Goal: Task Accomplishment & Management: Complete application form

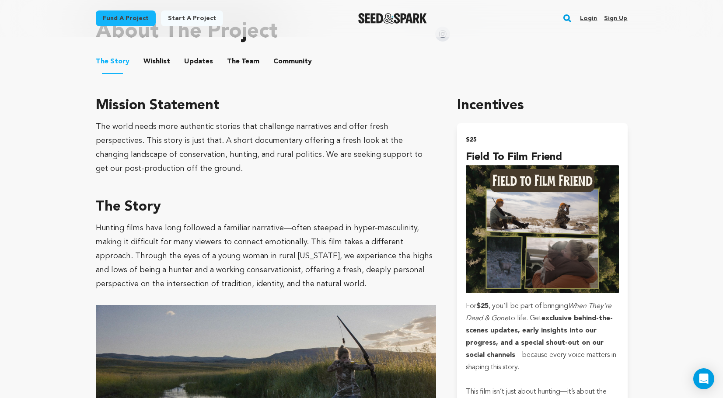
scroll to position [420, 0]
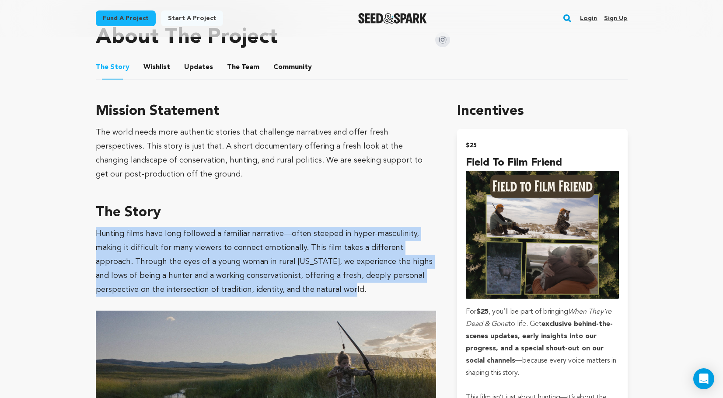
drag, startPoint x: 216, startPoint y: 280, endPoint x: 92, endPoint y: 227, distance: 135.0
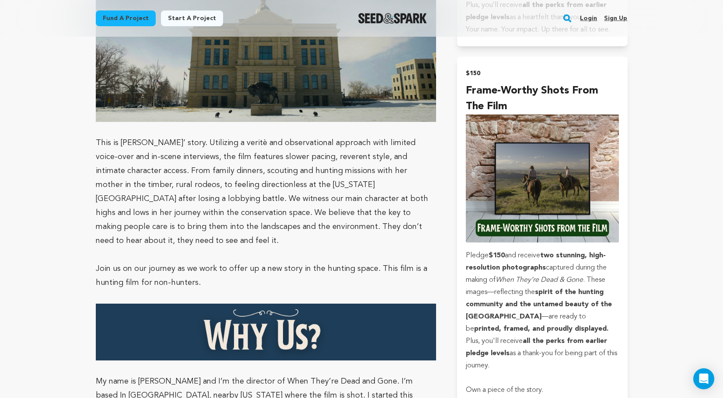
scroll to position [1424, 0]
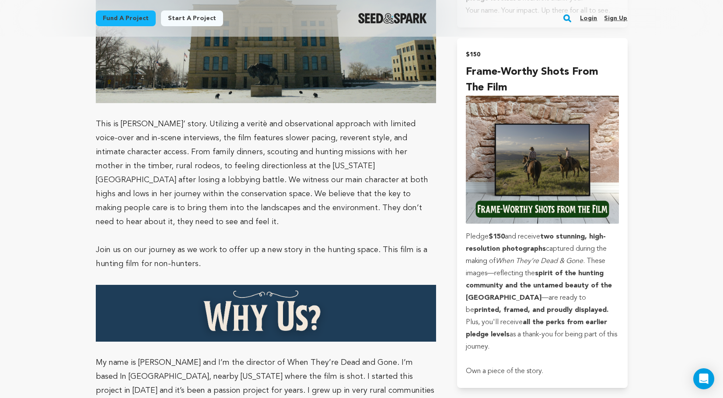
click at [283, 285] on img at bounding box center [266, 313] width 341 height 57
click at [301, 285] on img at bounding box center [266, 313] width 341 height 57
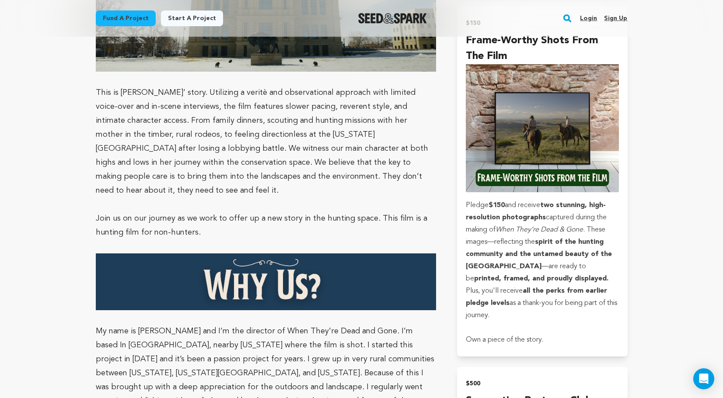
scroll to position [1475, 0]
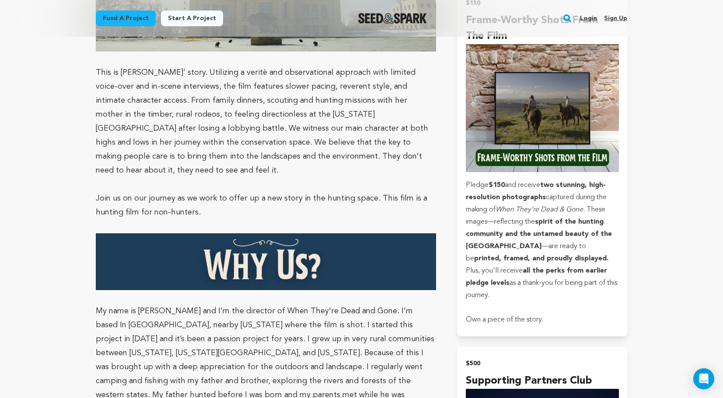
click at [209, 304] on p "My name is Joe Van Eeckhout and I’m the director of When They’re Dead and Gone.…" at bounding box center [266, 374] width 341 height 140
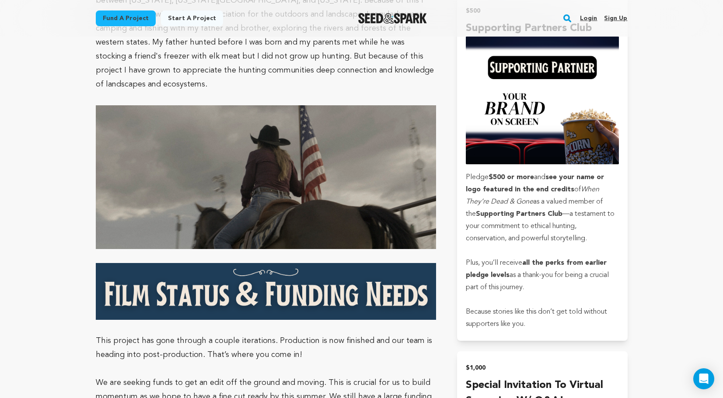
scroll to position [1845, 0]
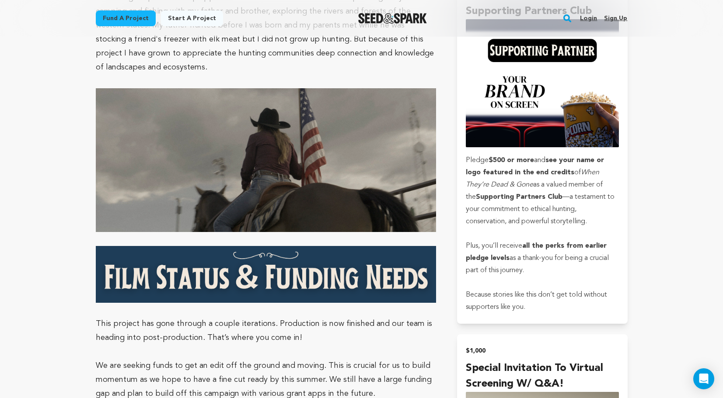
click at [299, 246] on img at bounding box center [266, 274] width 341 height 57
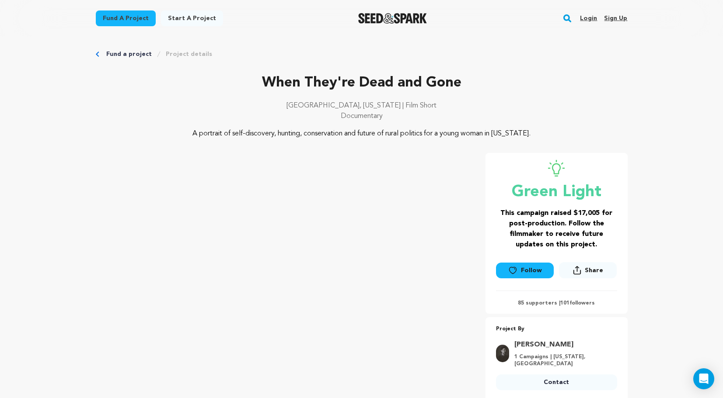
scroll to position [0, 0]
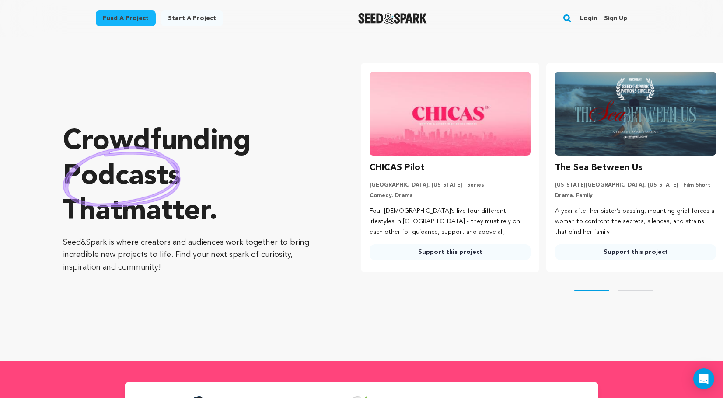
click at [590, 21] on link "Login" at bounding box center [588, 18] width 17 height 14
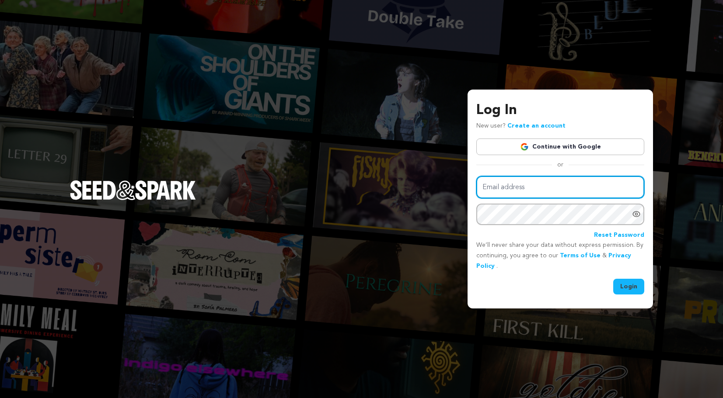
click at [516, 194] on input "Email address" at bounding box center [560, 187] width 168 height 22
type input "samheim91@gmail.com"
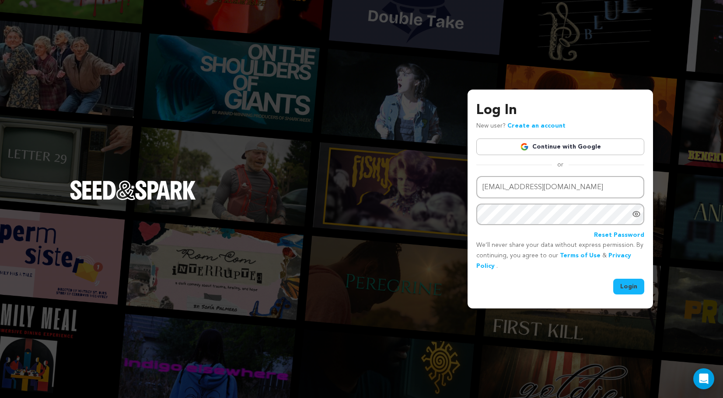
click at [636, 212] on icon "Show password as plain text. Warning: this will display your password on the sc…" at bounding box center [636, 214] width 7 height 5
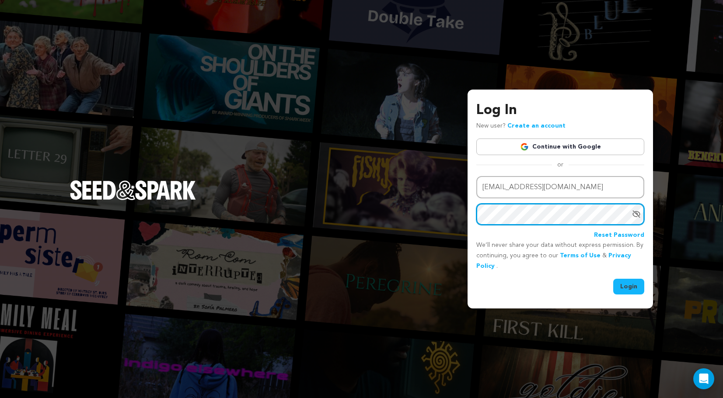
click at [613, 279] on button "Login" at bounding box center [628, 287] width 31 height 16
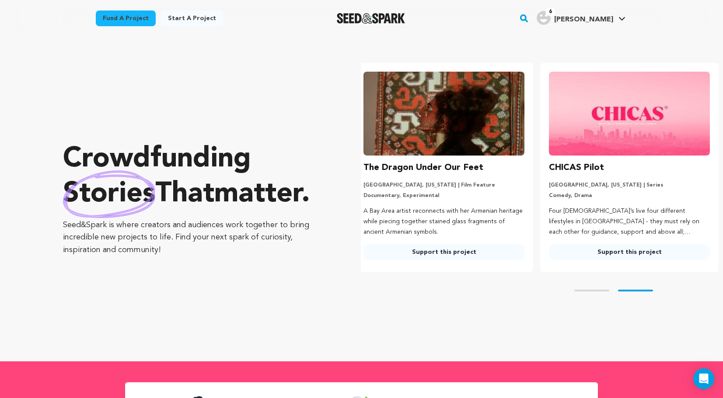
scroll to position [0, 192]
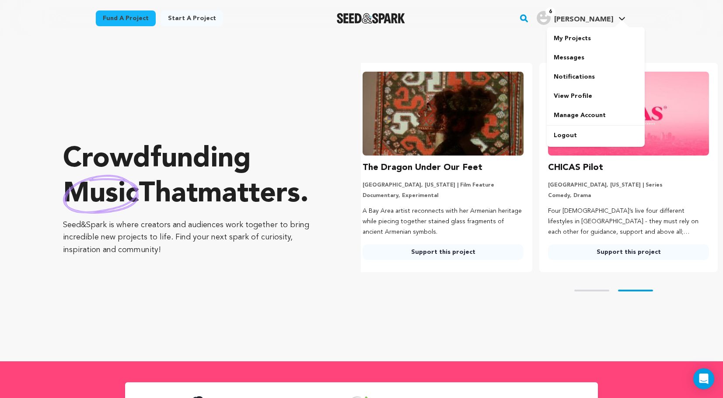
click at [620, 18] on icon at bounding box center [621, 19] width 7 height 4
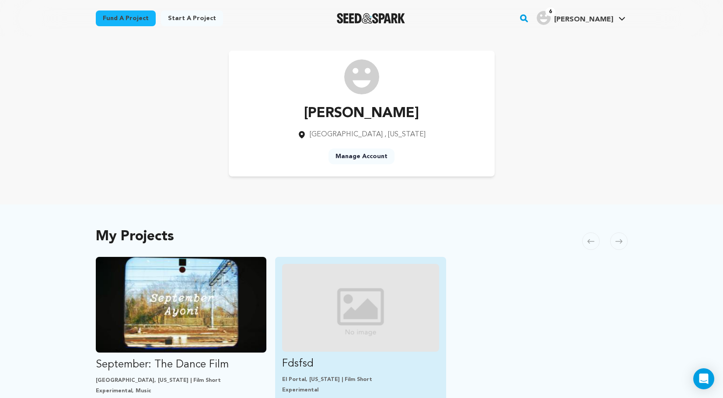
click at [370, 283] on img "Fund Fdsfsd" at bounding box center [360, 308] width 157 height 88
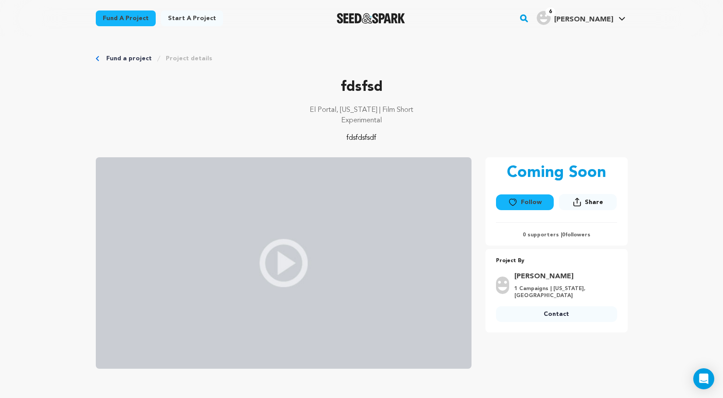
click at [618, 11] on link "6 Sam H. Sam H." at bounding box center [581, 17] width 92 height 16
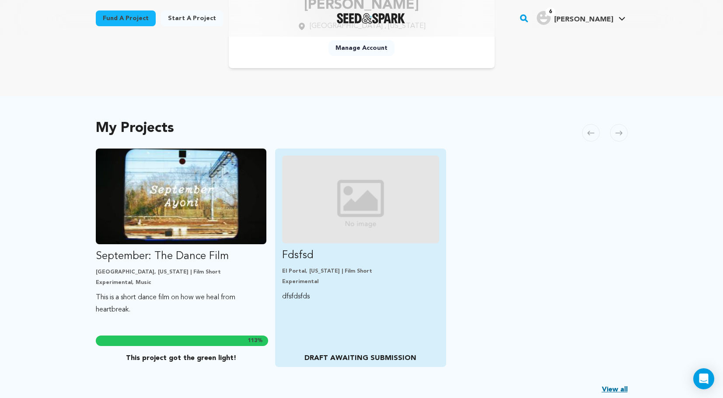
scroll to position [108, 0]
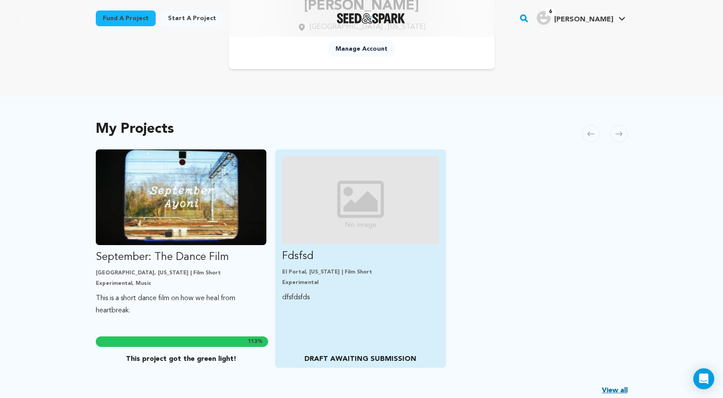
click at [358, 304] on div "Fdsfsd El Portal, [US_STATE] | Film Short Experimental dfsfdsfds DRAFT AWAITING…" at bounding box center [360, 259] width 171 height 219
click at [303, 274] on p "El Portal, [US_STATE] | Film Short" at bounding box center [360, 272] width 157 height 7
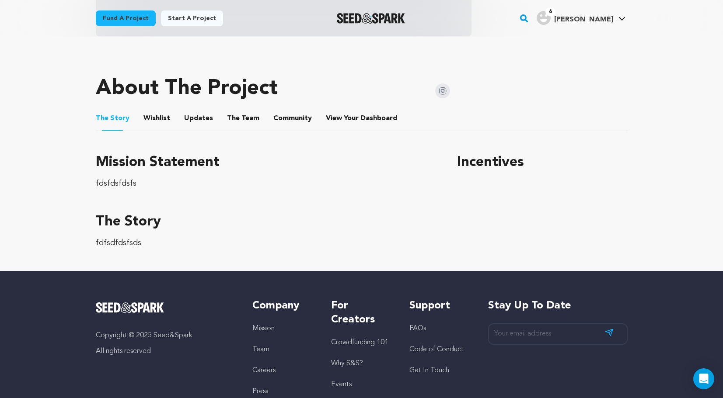
scroll to position [248, 0]
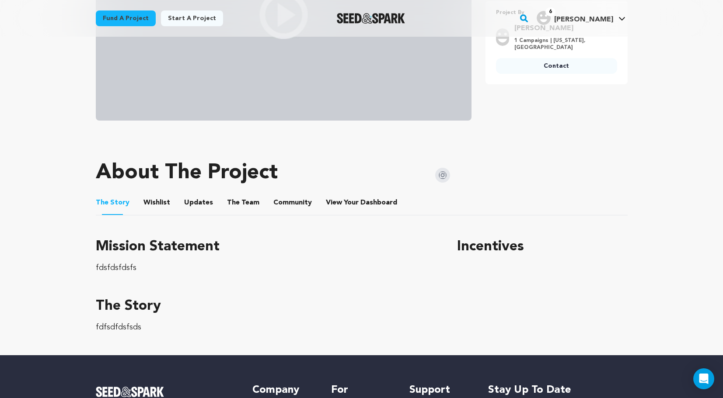
click at [156, 202] on button "Wishlist" at bounding box center [156, 204] width 21 height 21
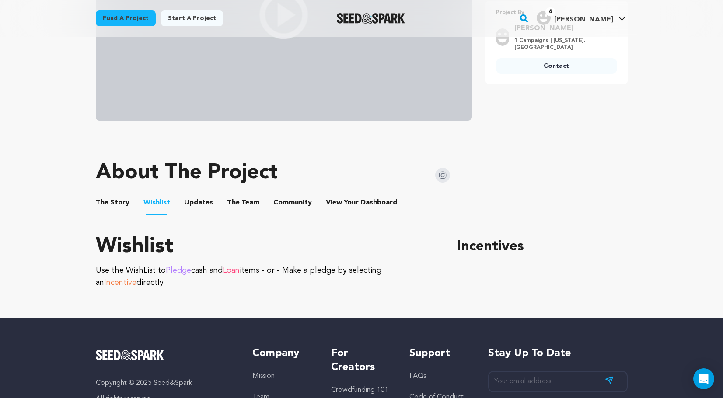
click at [188, 202] on button "Updates" at bounding box center [198, 204] width 21 height 21
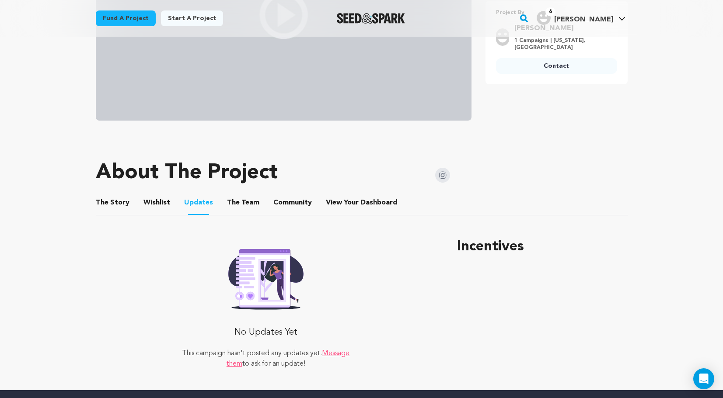
click at [233, 198] on button "The Team" at bounding box center [243, 204] width 21 height 21
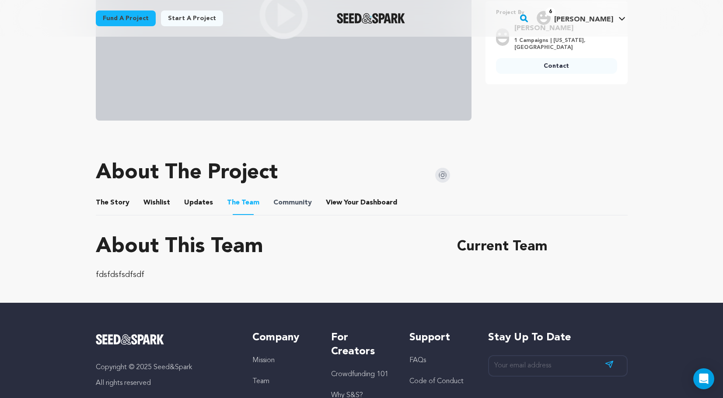
click at [273, 201] on span "Community" at bounding box center [292, 203] width 38 height 10
click at [343, 201] on span "View Your Dashboard" at bounding box center [362, 203] width 73 height 10
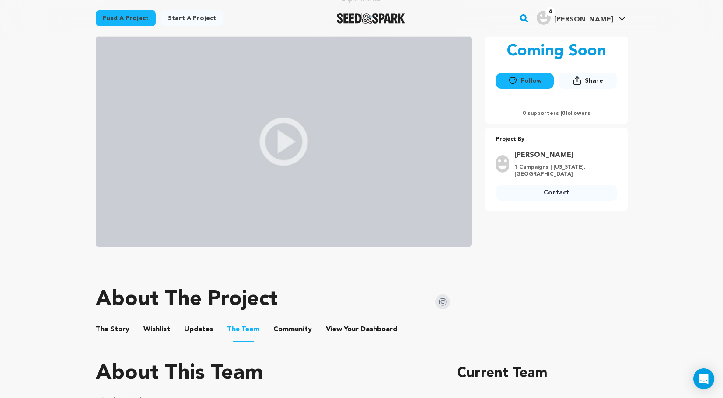
scroll to position [85, 0]
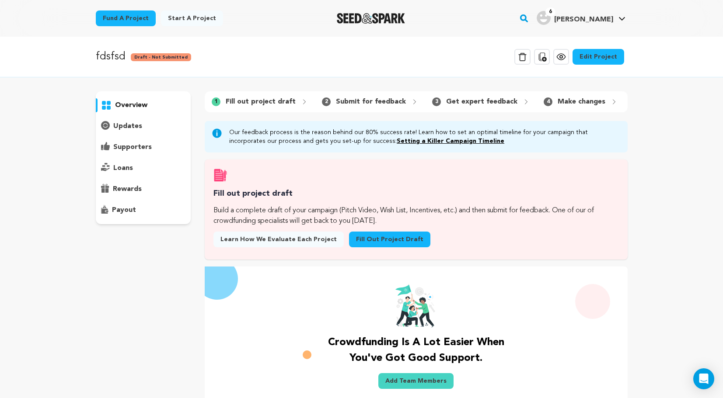
click at [595, 55] on link "Edit Project" at bounding box center [598, 57] width 52 height 16
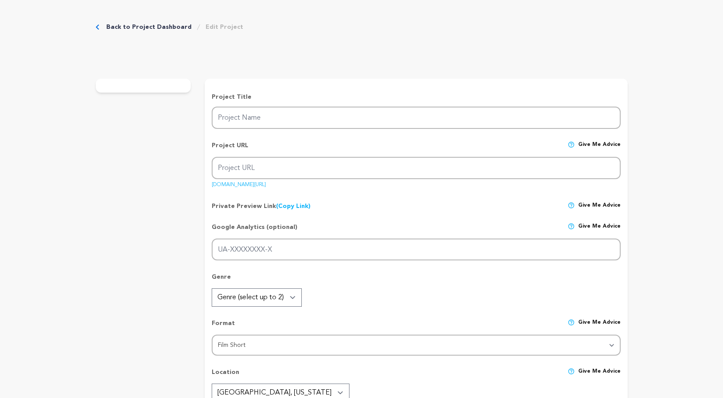
type input "fdsfsd"
type input "dfsfdsfds"
type textarea "fdsfdsfsdf"
type textarea "fdsfdsfdsfs"
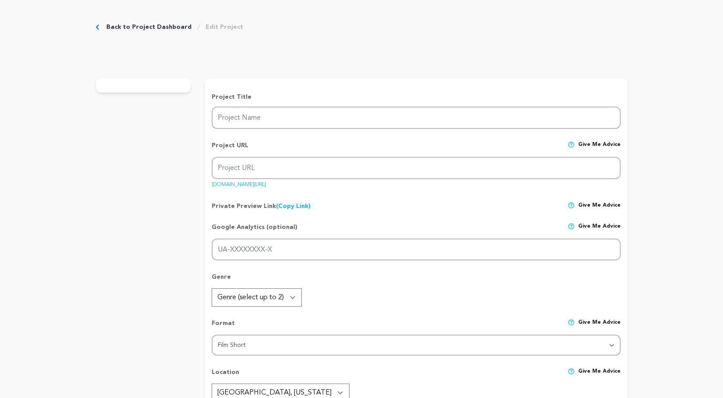
type textarea "fdsfsfs"
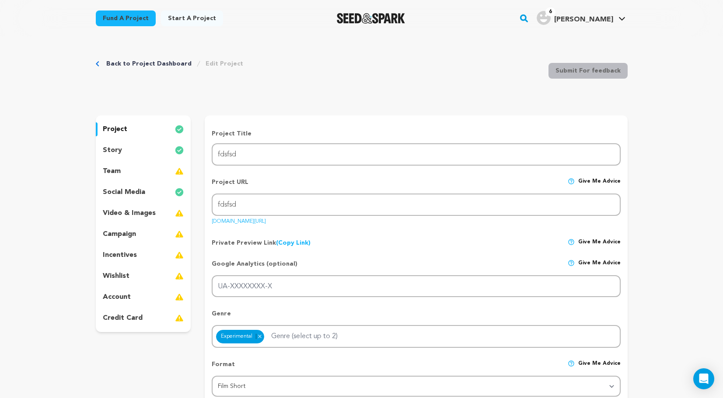
click at [111, 239] on p "campaign" at bounding box center [119, 234] width 33 height 10
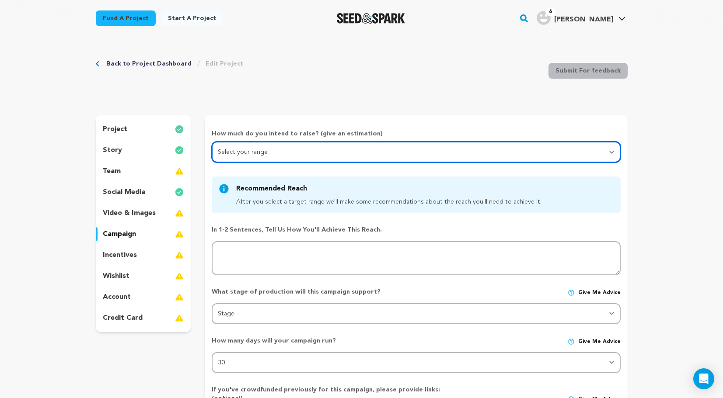
click at [306, 149] on select "Select your range Less than $10k 10k - $14k 15k - $24k 25k - $49k 50k or more" at bounding box center [416, 152] width 408 height 21
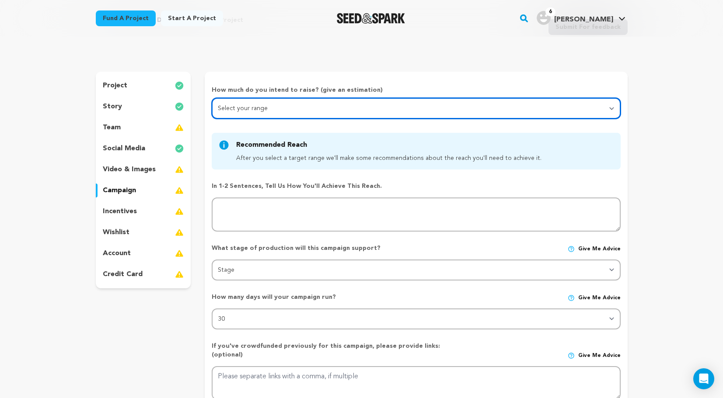
scroll to position [49, 0]
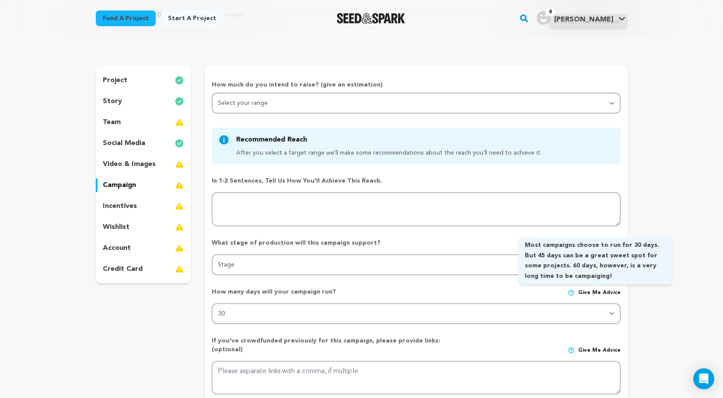
click at [575, 292] on img at bounding box center [571, 293] width 7 height 7
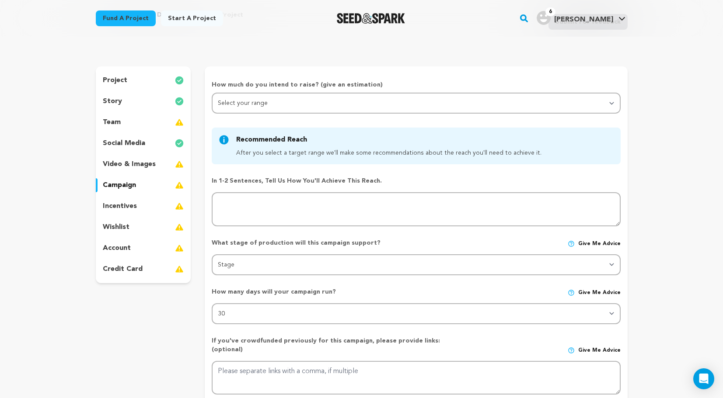
click at [573, 293] on img at bounding box center [571, 293] width 7 height 7
click at [597, 293] on span "Give me advice" at bounding box center [599, 293] width 42 height 7
click at [550, 295] on div "How many days will your campaign run? Give me advice" at bounding box center [416, 296] width 408 height 16
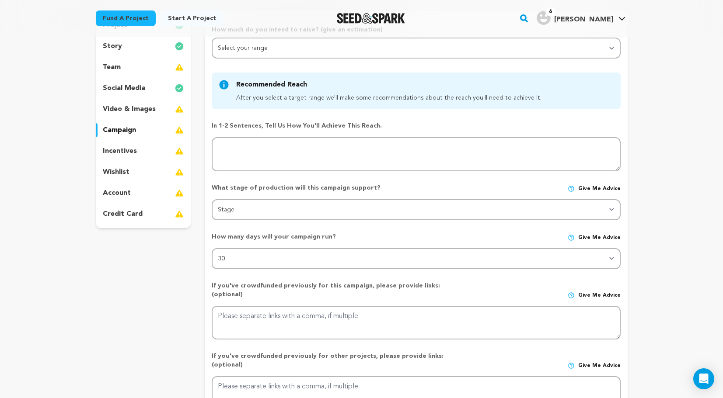
scroll to position [110, 0]
